Goal: Task Accomplishment & Management: Manage account settings

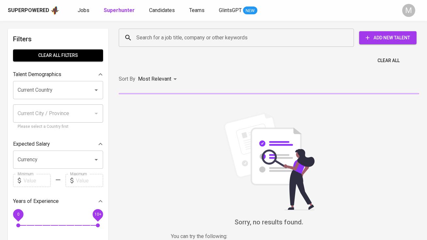
click at [146, 41] on input "Search for a job title, company or other keywords" at bounding box center [238, 38] width 206 height 12
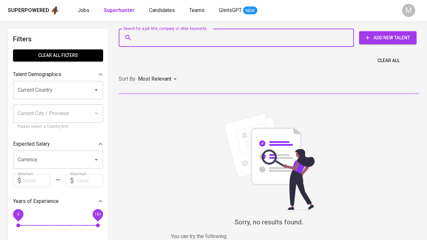
paste input "081228996200 [EMAIL_ADDRESS][DOMAIN_NAME]"
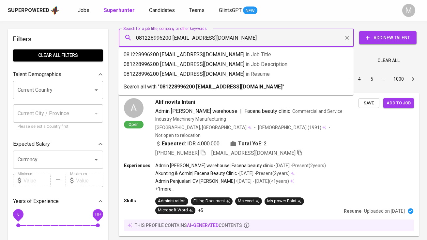
drag, startPoint x: 172, startPoint y: 38, endPoint x: 245, endPoint y: 42, distance: 73.1
click at [245, 42] on input "081228996200 [EMAIL_ADDRESS][DOMAIN_NAME]" at bounding box center [238, 38] width 206 height 12
paste input "text"
type input "[EMAIL_ADDRESS][DOMAIN_NAME]"
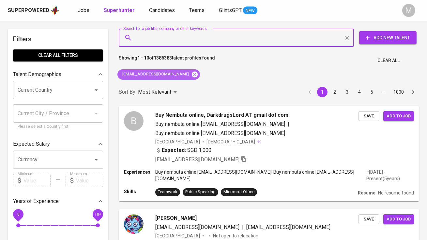
click at [195, 75] on icon at bounding box center [194, 74] width 7 height 7
click at [159, 37] on input "Search for a job title, company or other keywords" at bounding box center [238, 38] width 206 height 12
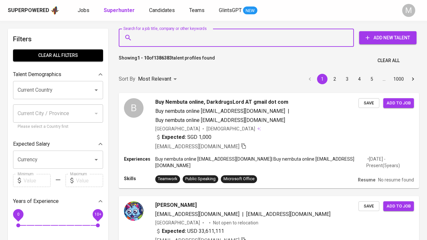
paste input "[EMAIL_ADDRESS][DOMAIN_NAME]"
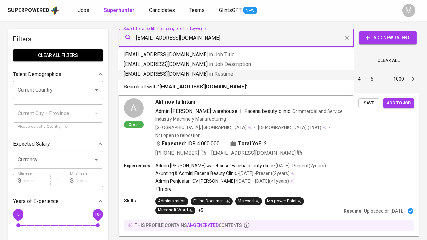
type input "[EMAIL_ADDRESS][DOMAIN_NAME]"
click at [231, 88] on b "[EMAIL_ADDRESS][DOMAIN_NAME]" at bounding box center [202, 87] width 86 height 6
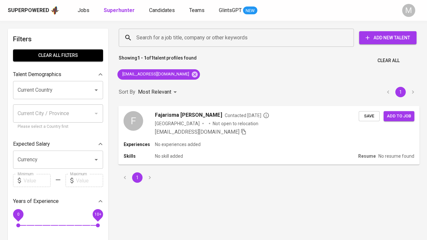
click at [137, 120] on div "F" at bounding box center [134, 121] width 20 height 20
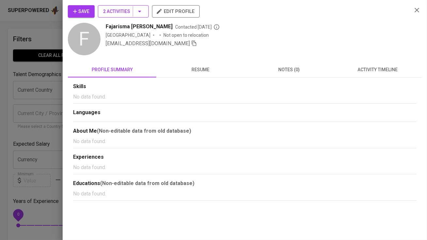
click at [106, 14] on span "2 Activities" at bounding box center [123, 11] width 40 height 8
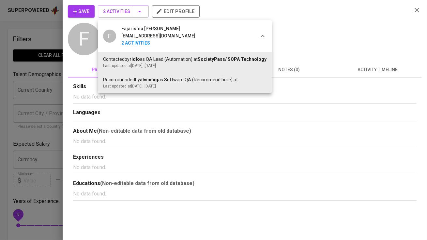
click at [106, 14] on div at bounding box center [213, 120] width 427 height 240
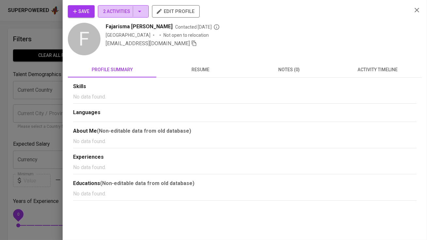
click at [115, 15] on span "2 Activities" at bounding box center [123, 11] width 40 height 8
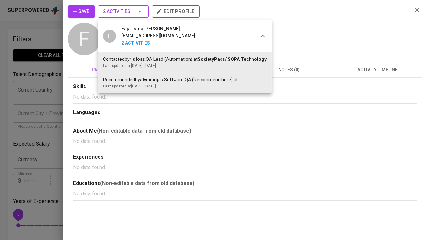
click at [115, 15] on div at bounding box center [213, 120] width 427 height 240
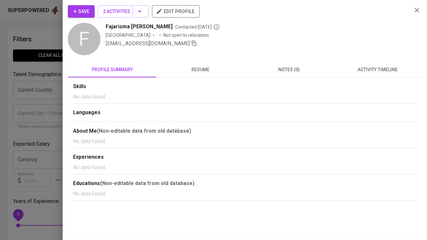
click at [84, 16] on button "Save" at bounding box center [81, 11] width 27 height 12
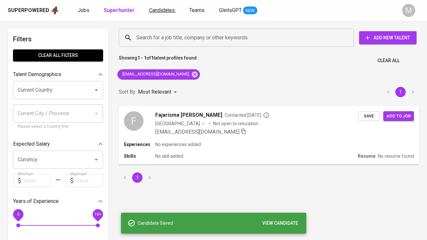
click at [161, 8] on span "Candidates" at bounding box center [162, 10] width 26 height 6
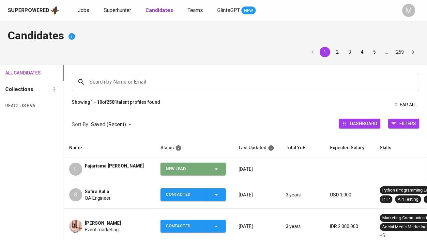
click at [170, 164] on div "New Lead" at bounding box center [184, 169] width 36 height 13
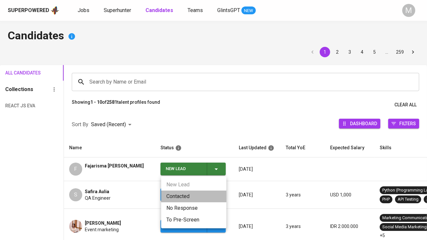
click at [176, 194] on li "Contacted" at bounding box center [193, 197] width 65 height 12
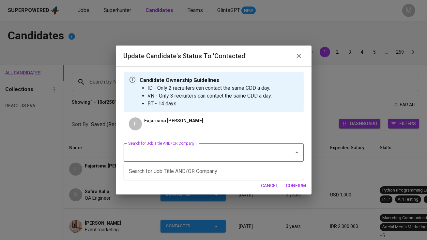
click at [167, 155] on input "Search for Job Title AND/OR Company" at bounding box center [204, 153] width 156 height 12
type input "su"
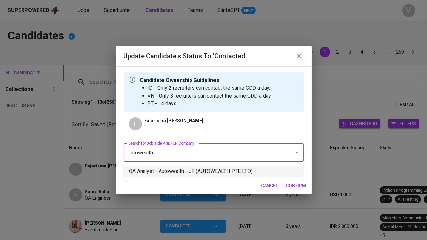
click at [179, 171] on li "QA Analyst - Autowealth - JF (AUTOWEALTH PTE LTD)" at bounding box center [214, 172] width 180 height 12
type input "autowealth"
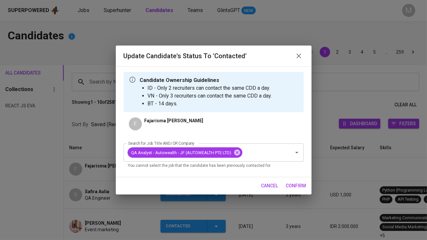
click at [293, 184] on span "confirm" at bounding box center [296, 186] width 20 height 8
